Goal: Task Accomplishment & Management: Manage account settings

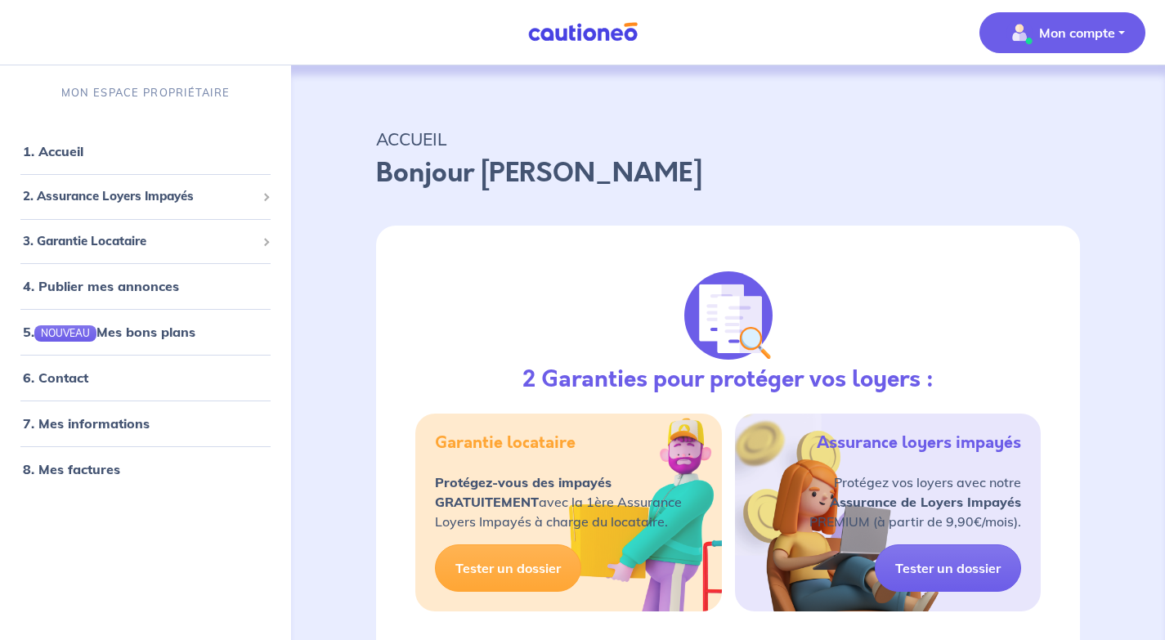
click at [1117, 28] on button "Mon compte" at bounding box center [1062, 32] width 166 height 41
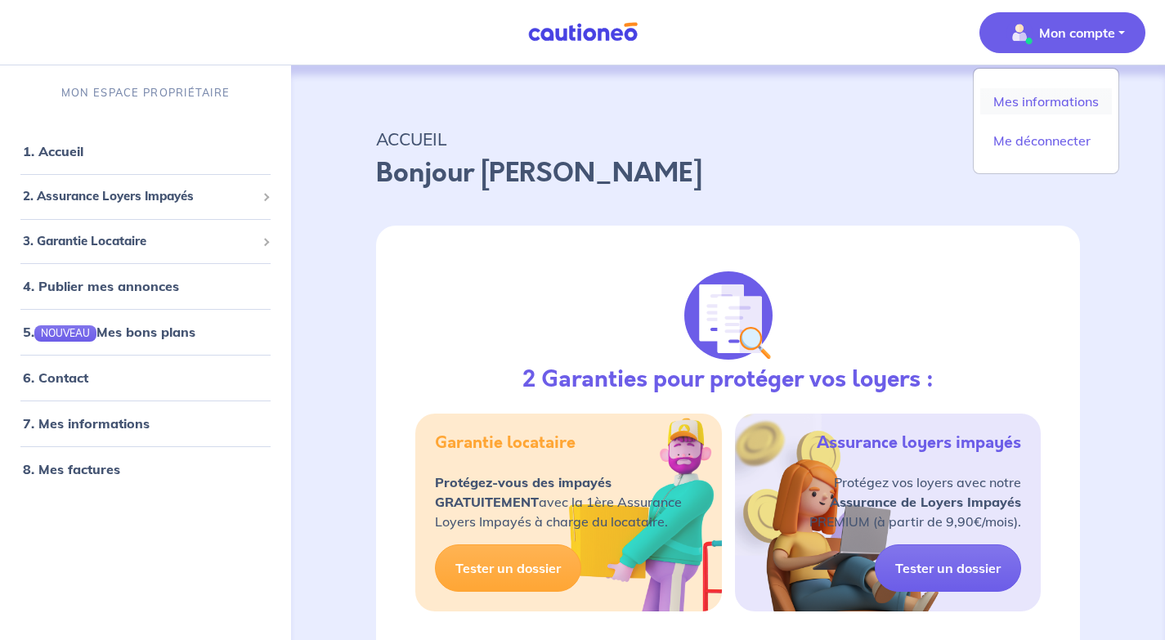
click at [1055, 107] on link "Mes informations" at bounding box center [1046, 101] width 132 height 26
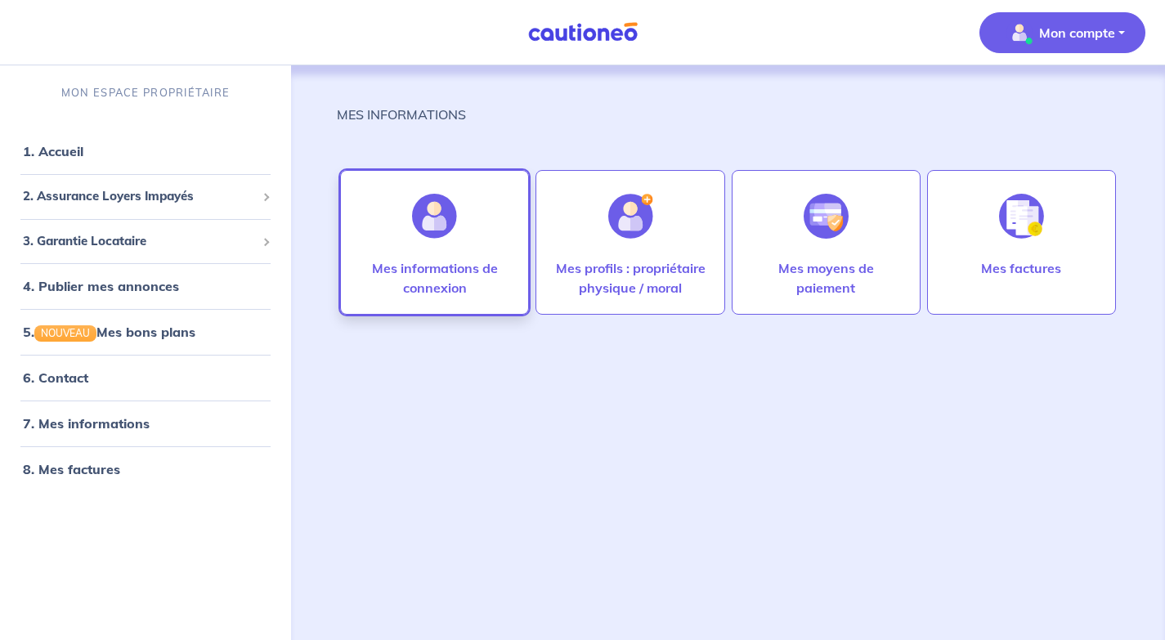
click at [442, 276] on p "Mes informations de connexion" at bounding box center [434, 277] width 154 height 39
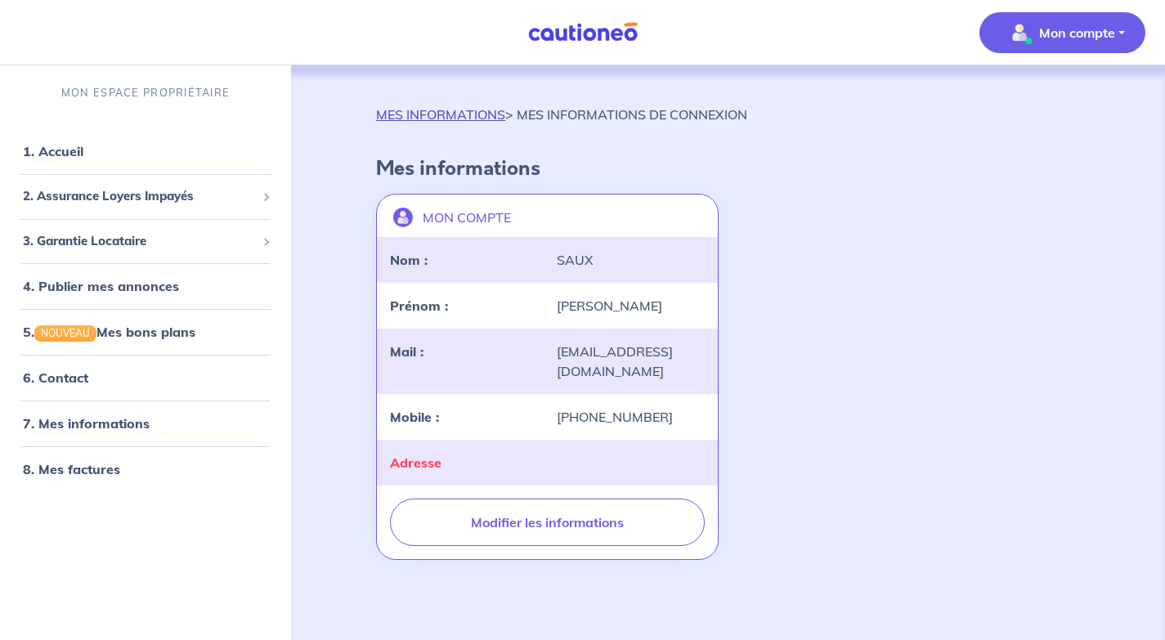
click at [429, 118] on link "MES INFORMATIONS" at bounding box center [440, 114] width 129 height 16
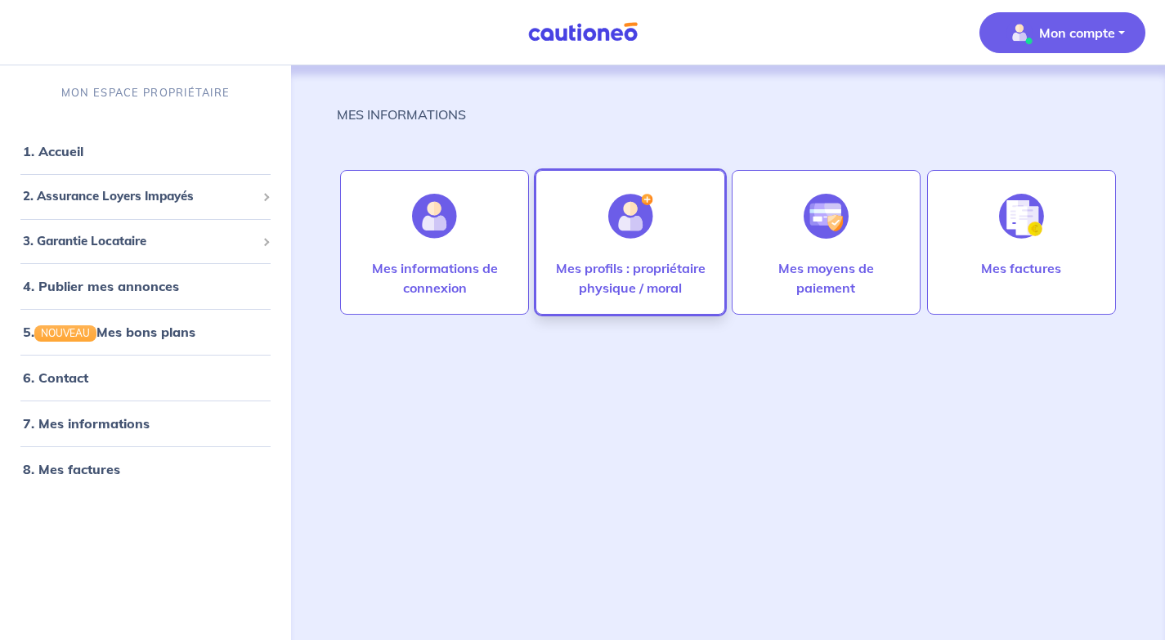
click at [631, 243] on div at bounding box center [630, 216] width 71 height 84
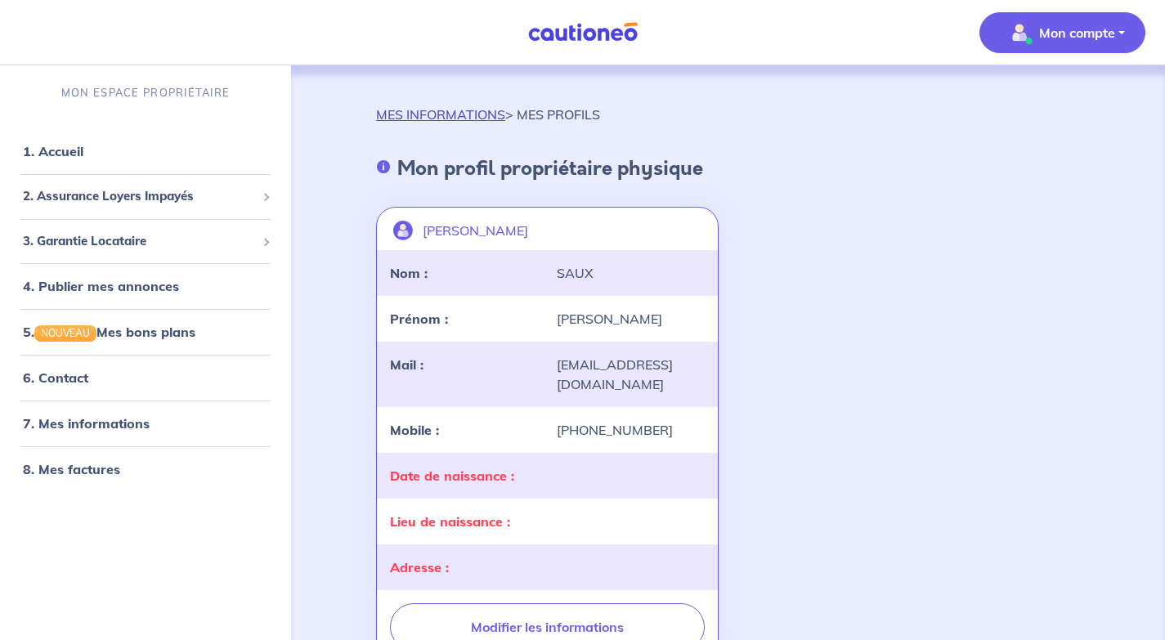
click at [472, 115] on link "MES INFORMATIONS" at bounding box center [440, 114] width 129 height 16
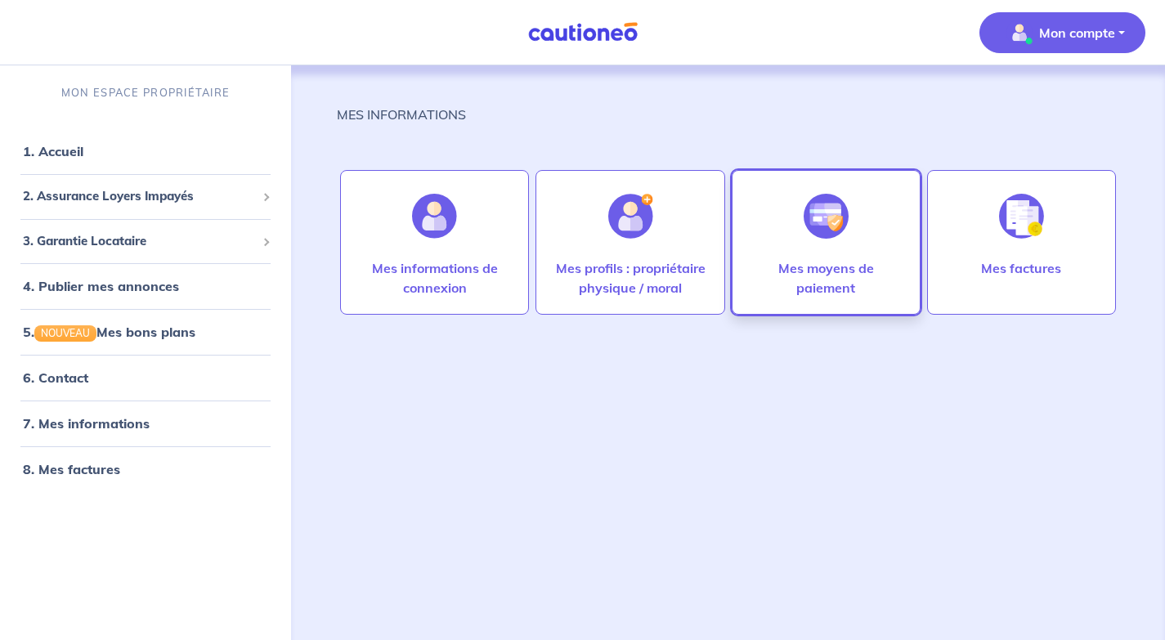
click at [831, 248] on div at bounding box center [825, 216] width 71 height 84
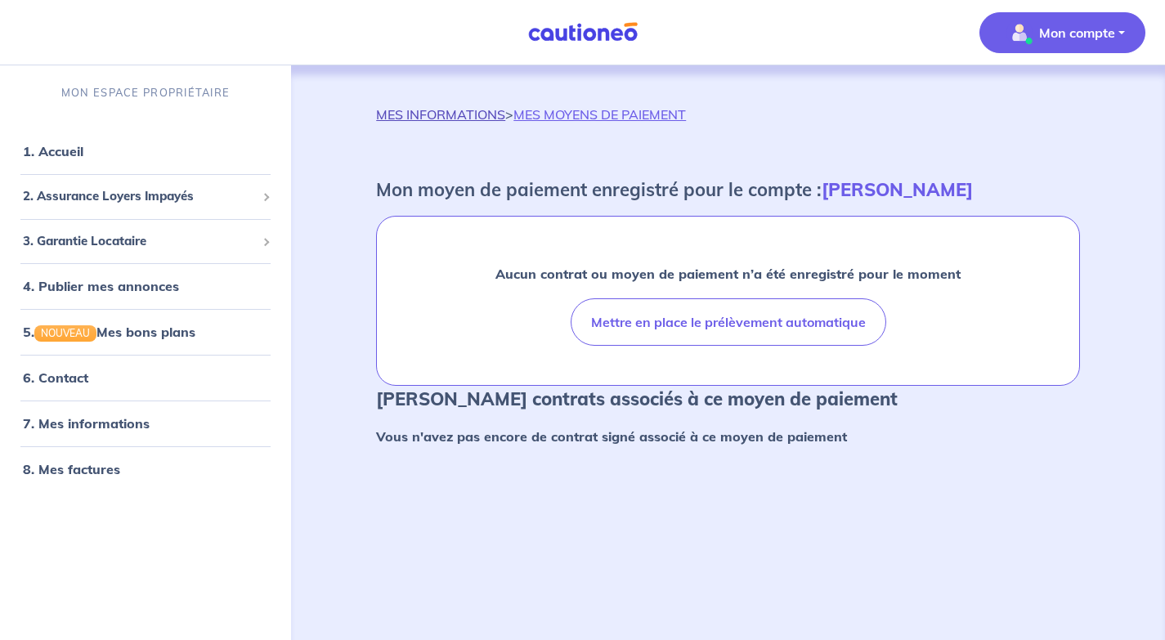
click at [469, 119] on link "MES INFORMATIONS" at bounding box center [440, 114] width 129 height 16
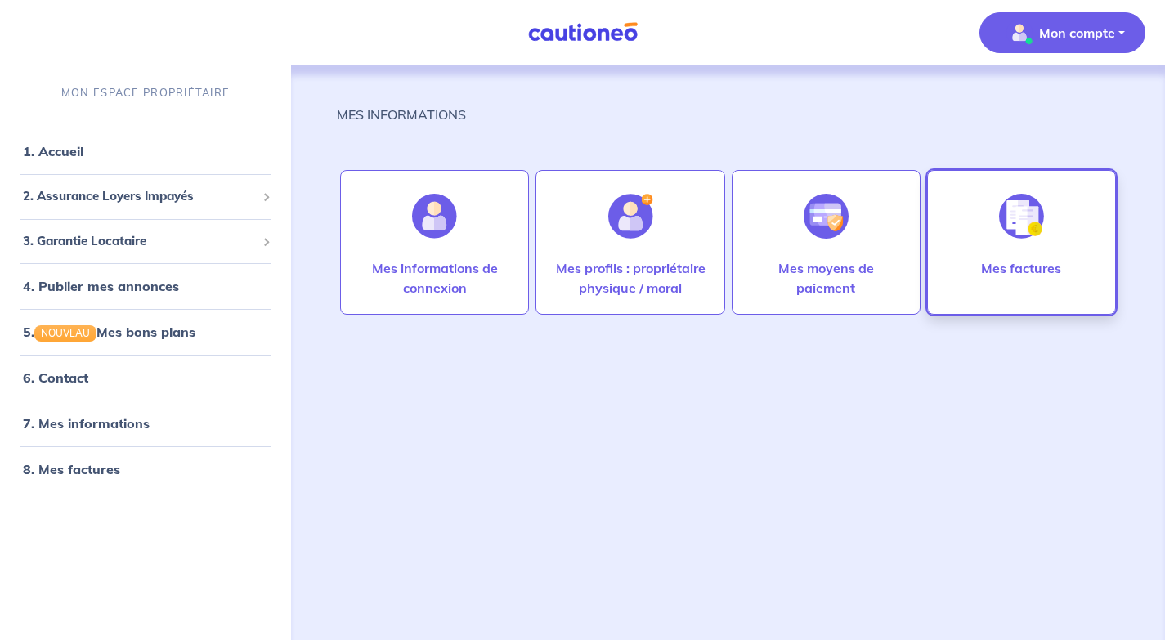
click at [1037, 213] on img at bounding box center [1021, 216] width 45 height 45
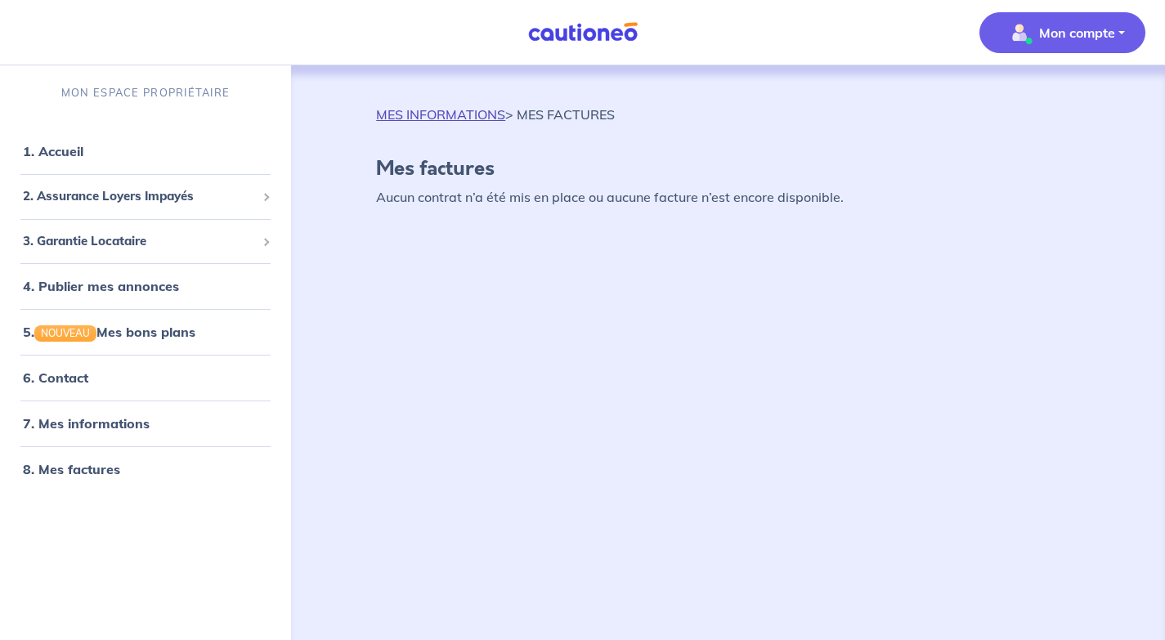
click at [436, 114] on link "MES INFORMATIONS" at bounding box center [440, 114] width 129 height 16
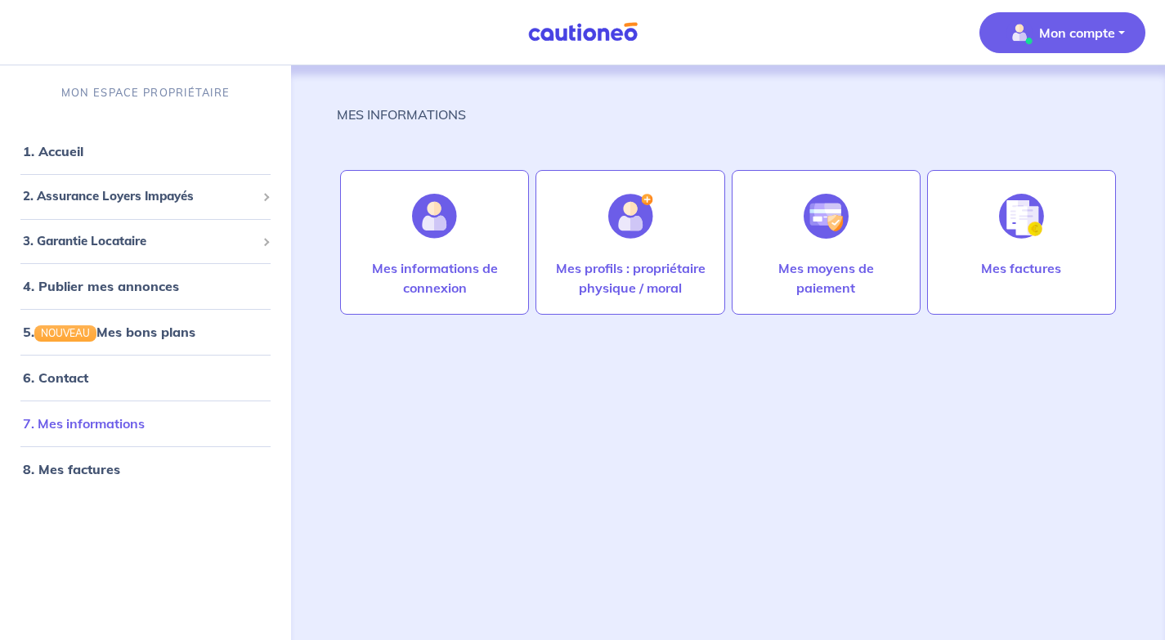
click at [80, 423] on link "7. Mes informations" at bounding box center [84, 423] width 122 height 16
click at [89, 477] on link "8. Mes factures" at bounding box center [70, 469] width 95 height 16
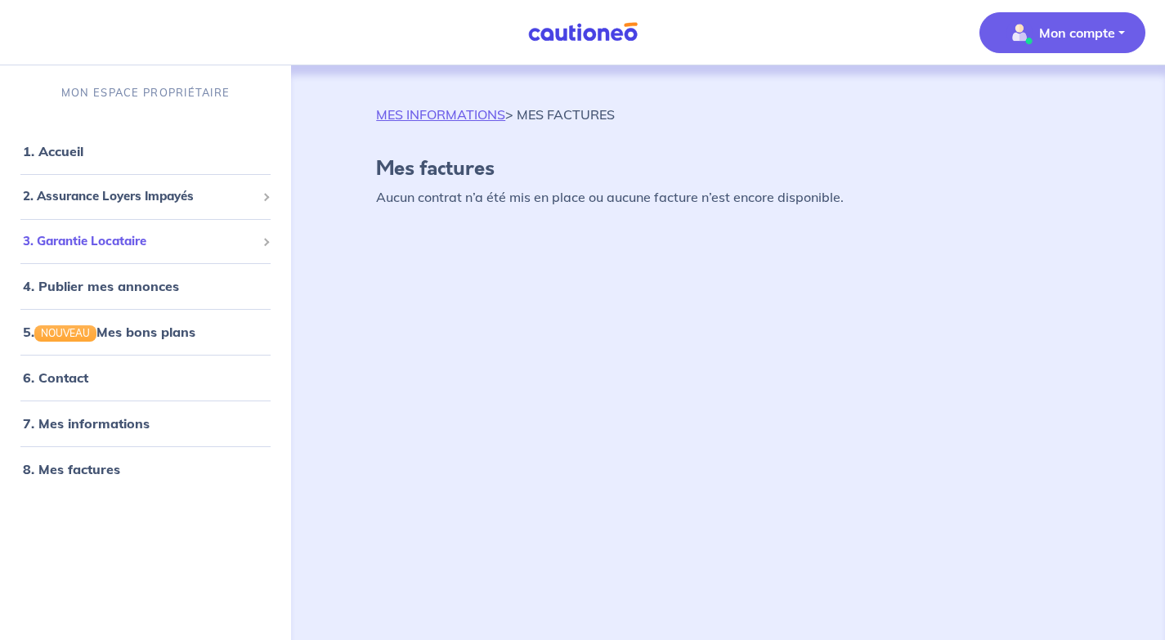
click at [140, 241] on span "3. Garantie Locataire" at bounding box center [139, 241] width 233 height 19
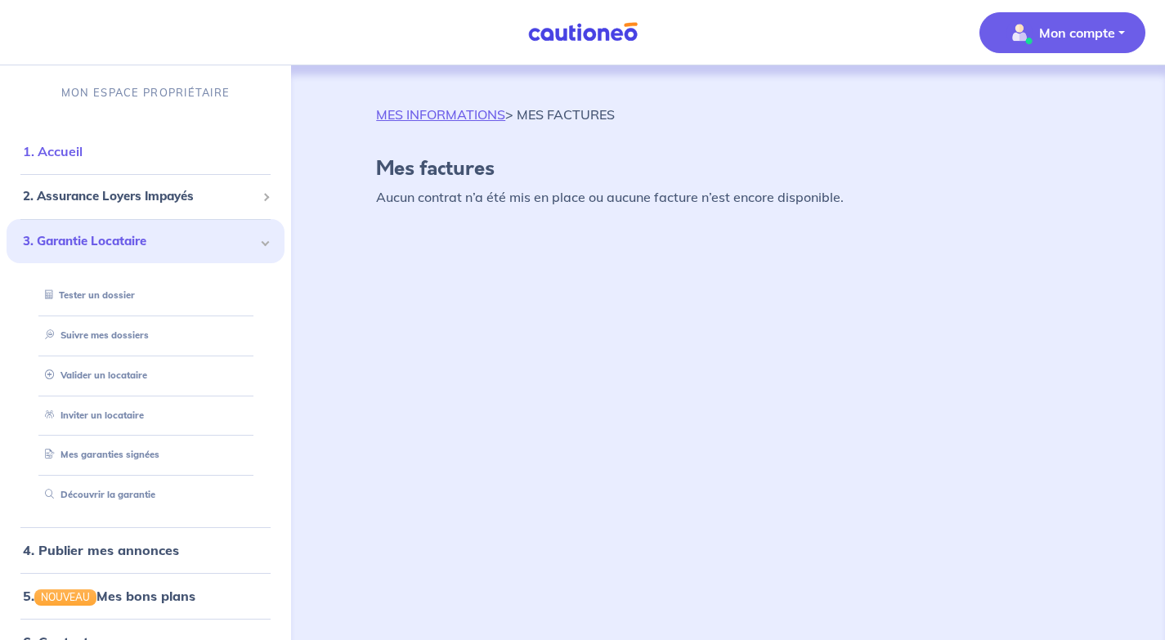
click at [73, 152] on link "1. Accueil" at bounding box center [53, 151] width 60 height 16
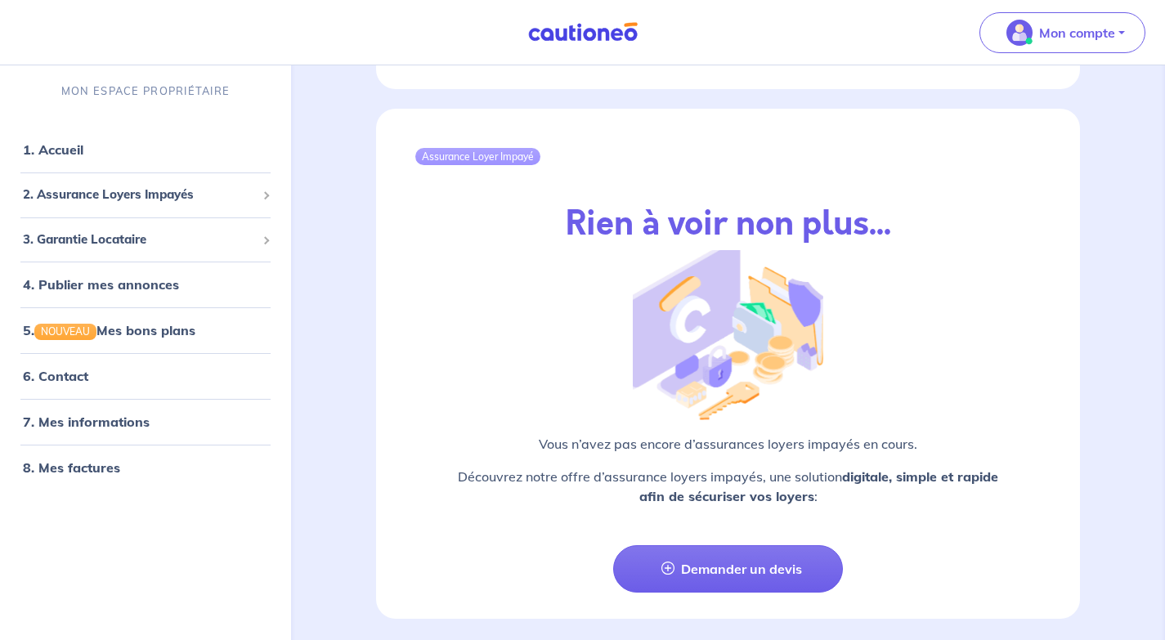
scroll to position [1937, 0]
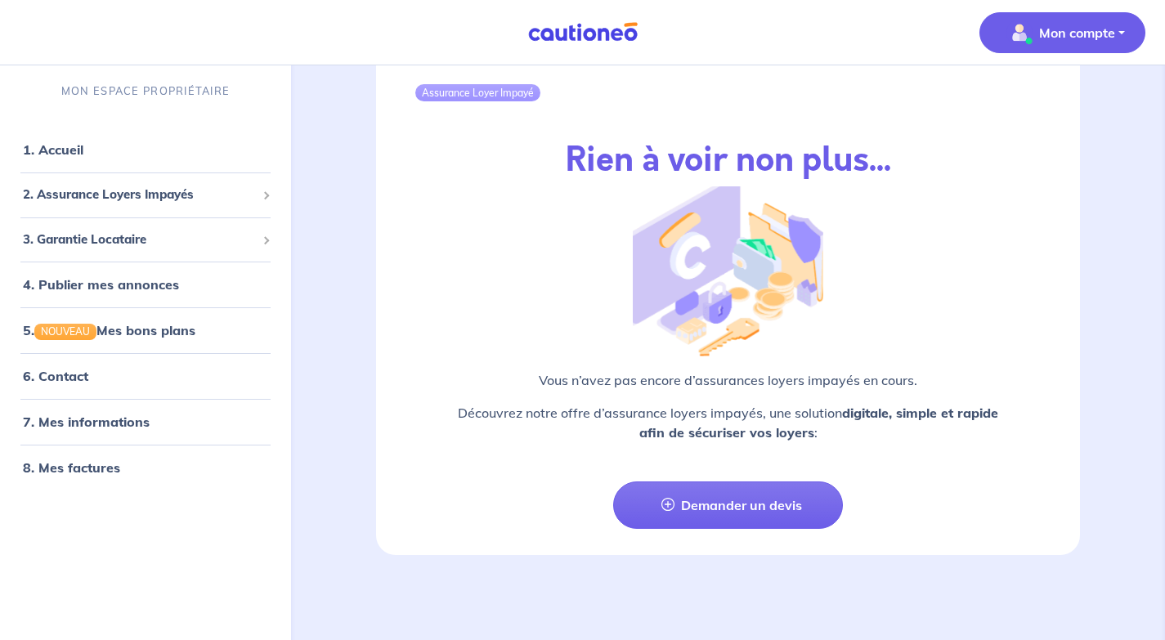
click at [1077, 38] on p "Mon compte" at bounding box center [1077, 33] width 76 height 20
click at [1016, 103] on link "Mes informations" at bounding box center [1046, 101] width 132 height 26
